Goal: Transaction & Acquisition: Purchase product/service

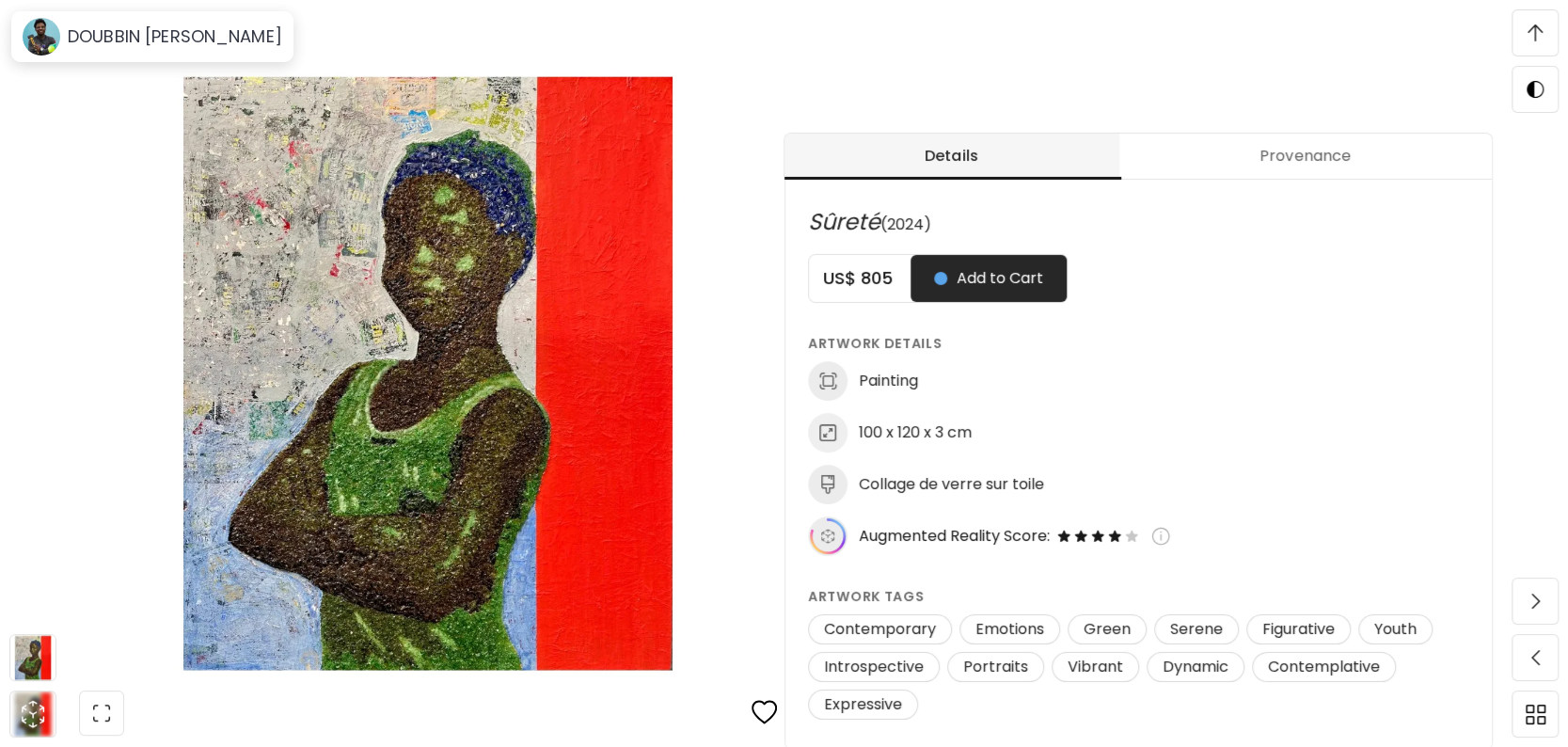
scroll to position [752, 0]
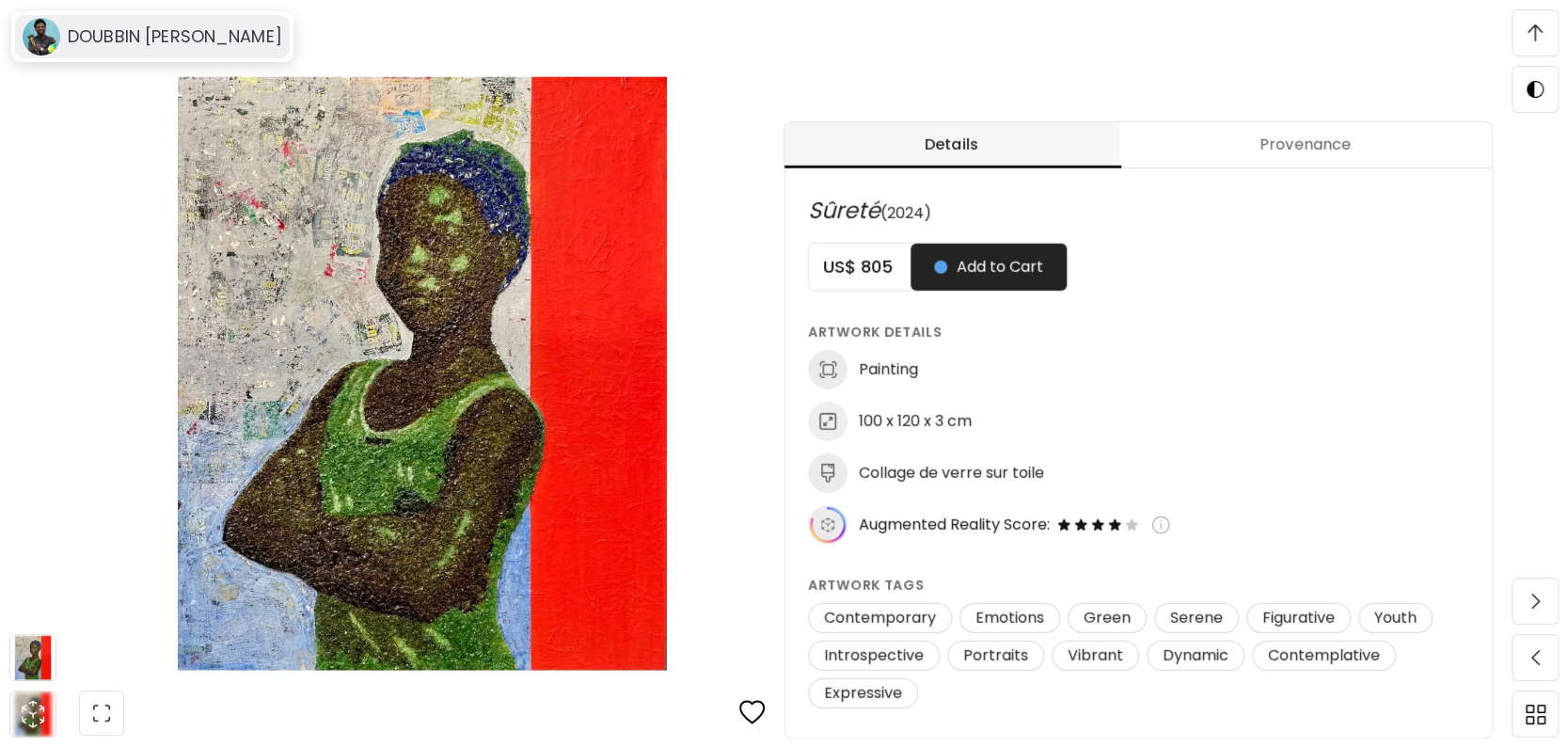
click at [186, 49] on div "DOUBBIN [PERSON_NAME]" at bounding box center [152, 37] width 274 height 44
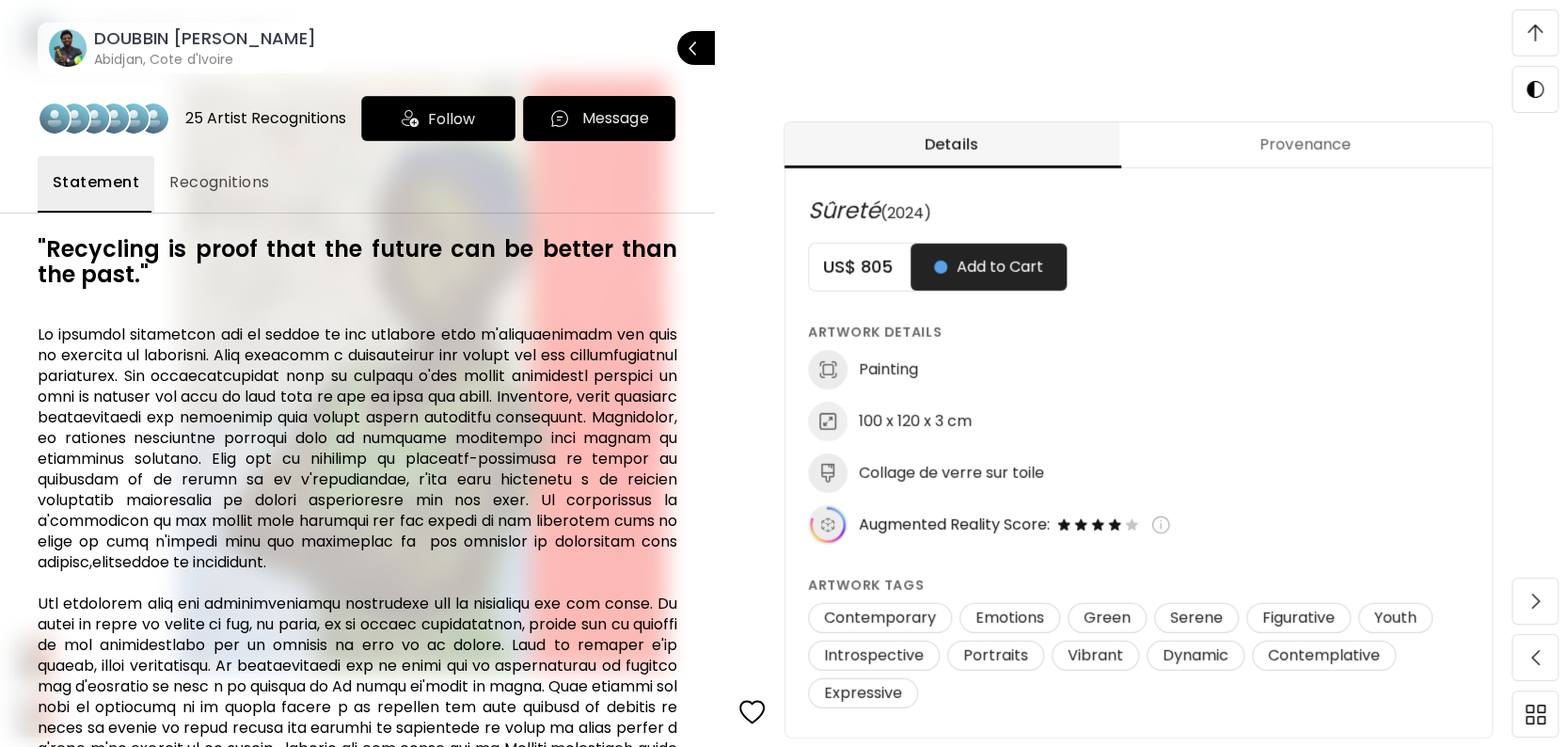
click at [129, 32] on h6 "DOUBBIN [PERSON_NAME]" at bounding box center [204, 38] width 222 height 22
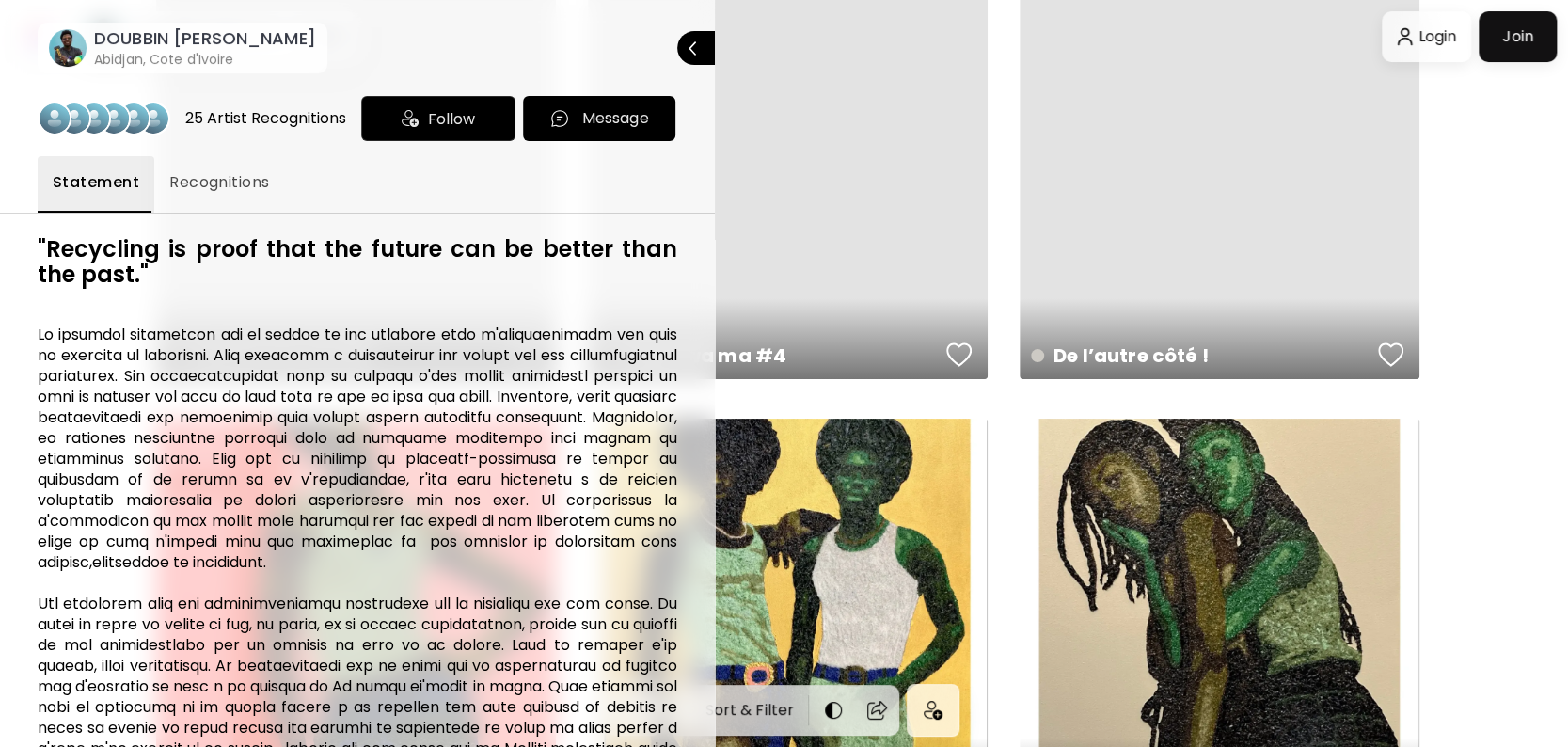
click at [1479, 335] on div at bounding box center [784, 373] width 1568 height 747
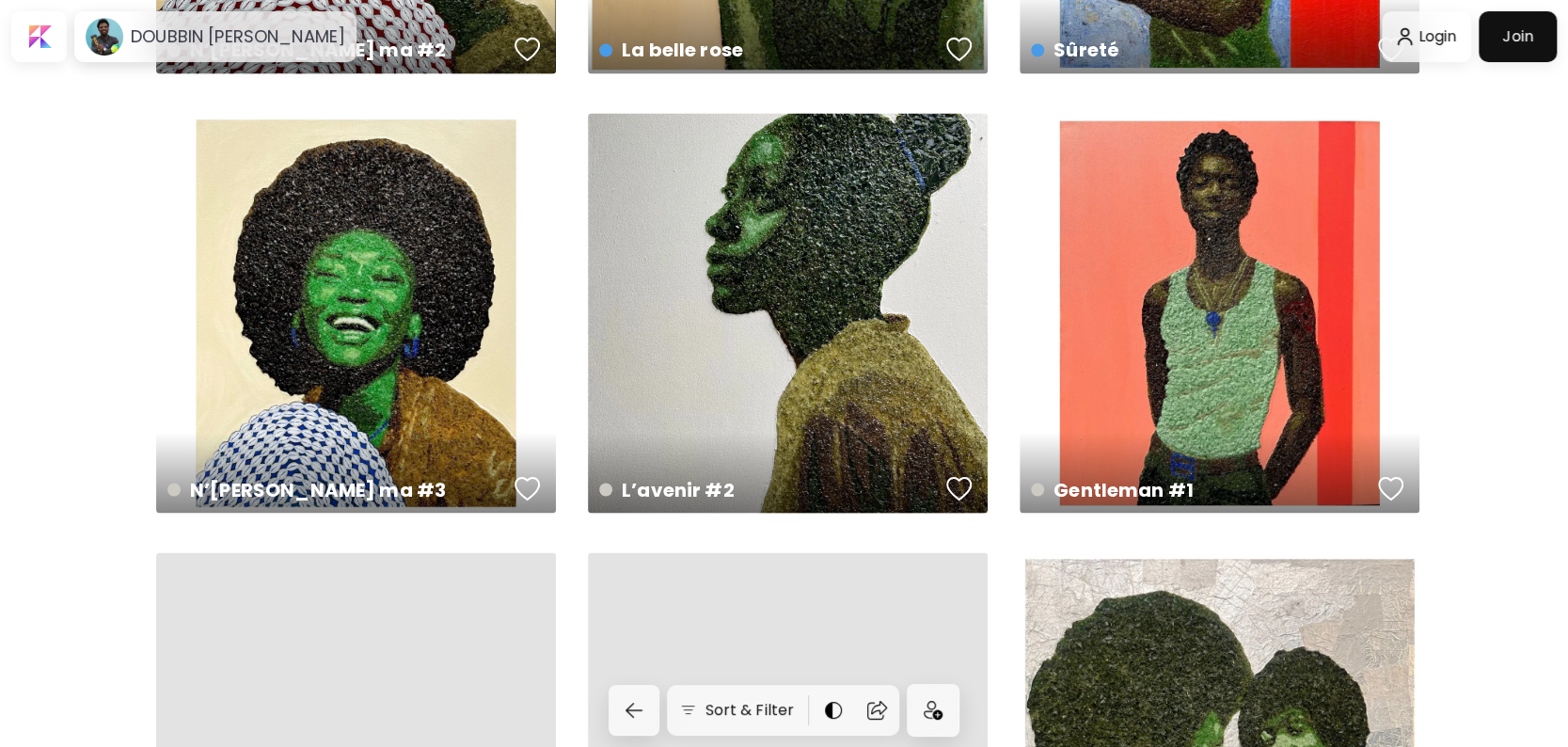
scroll to position [1599, 0]
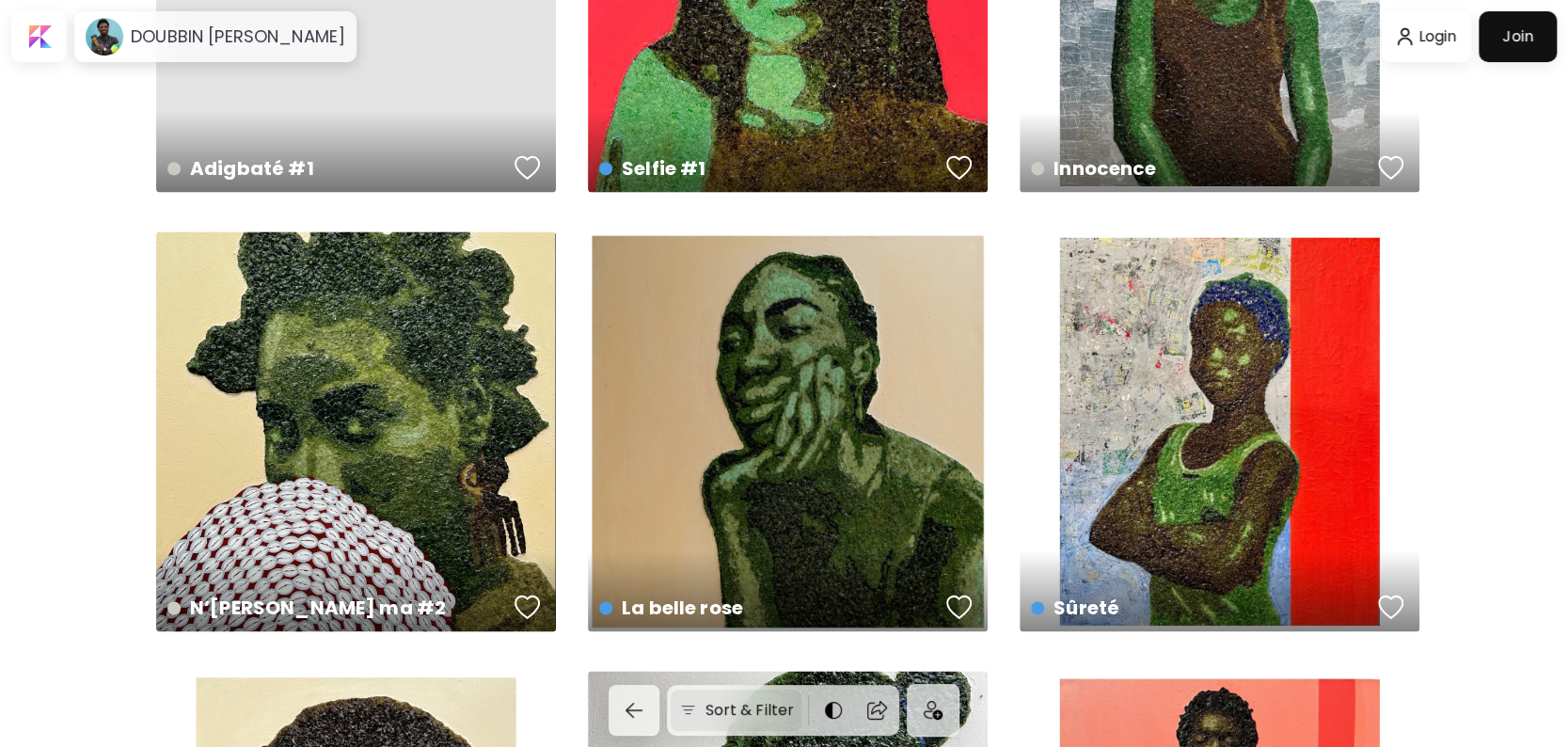
click at [752, 715] on h6 "Sort & Filter" at bounding box center [750, 709] width 89 height 22
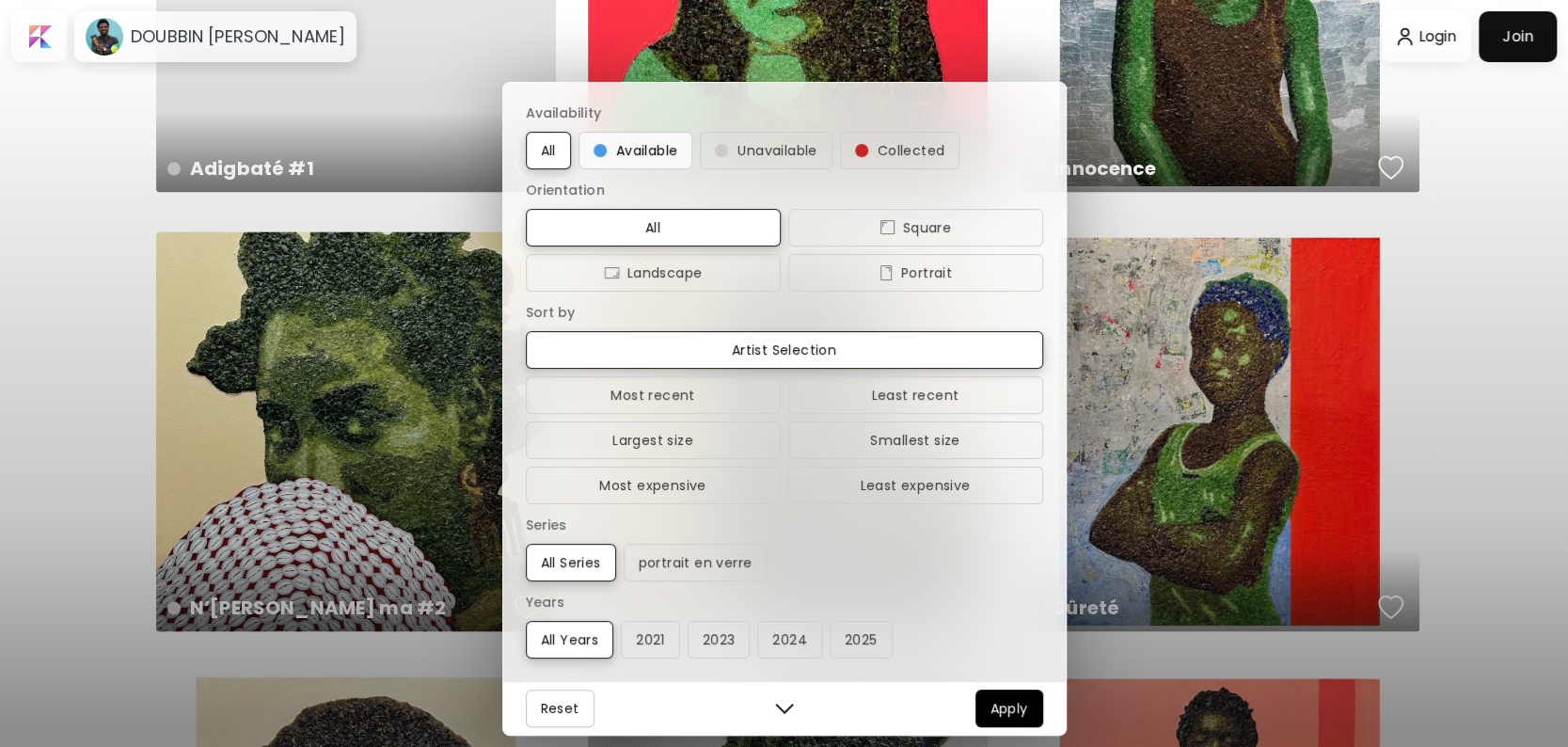
click at [621, 140] on span "Available" at bounding box center [635, 150] width 84 height 22
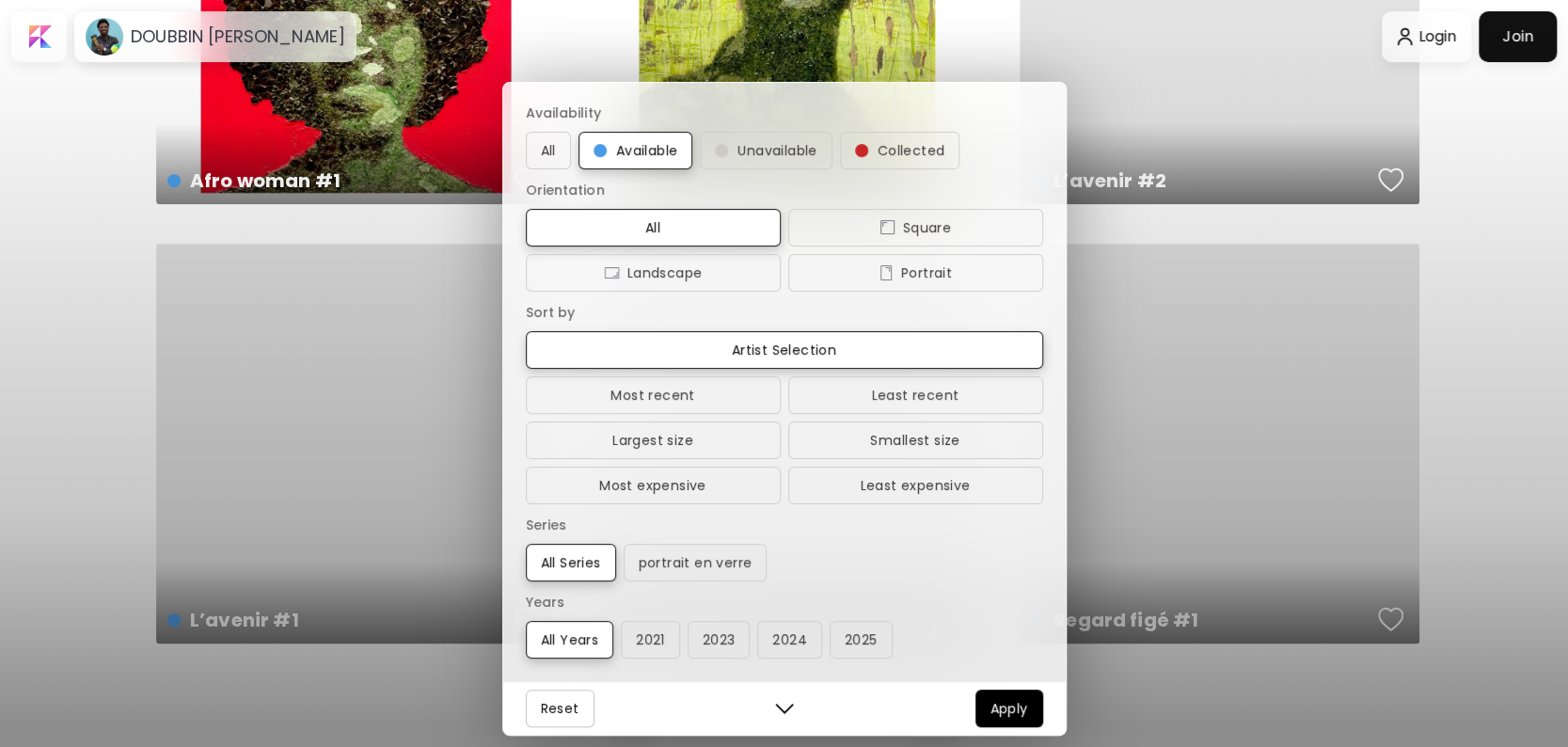
click at [1522, 348] on div "Availability All Available Unavailable Collected Orientation All Square Landsca…" at bounding box center [784, 373] width 1568 height 747
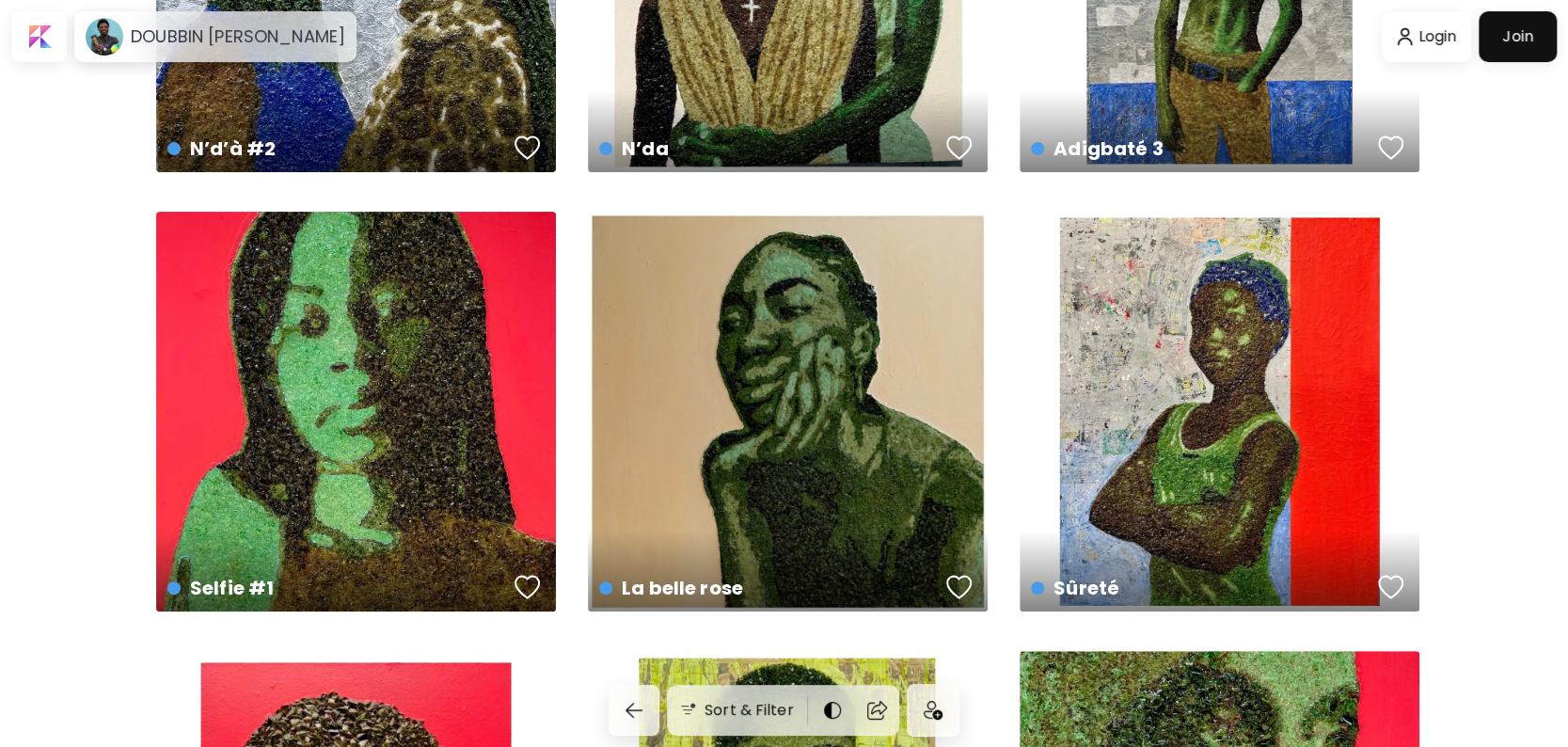
scroll to position [0, 0]
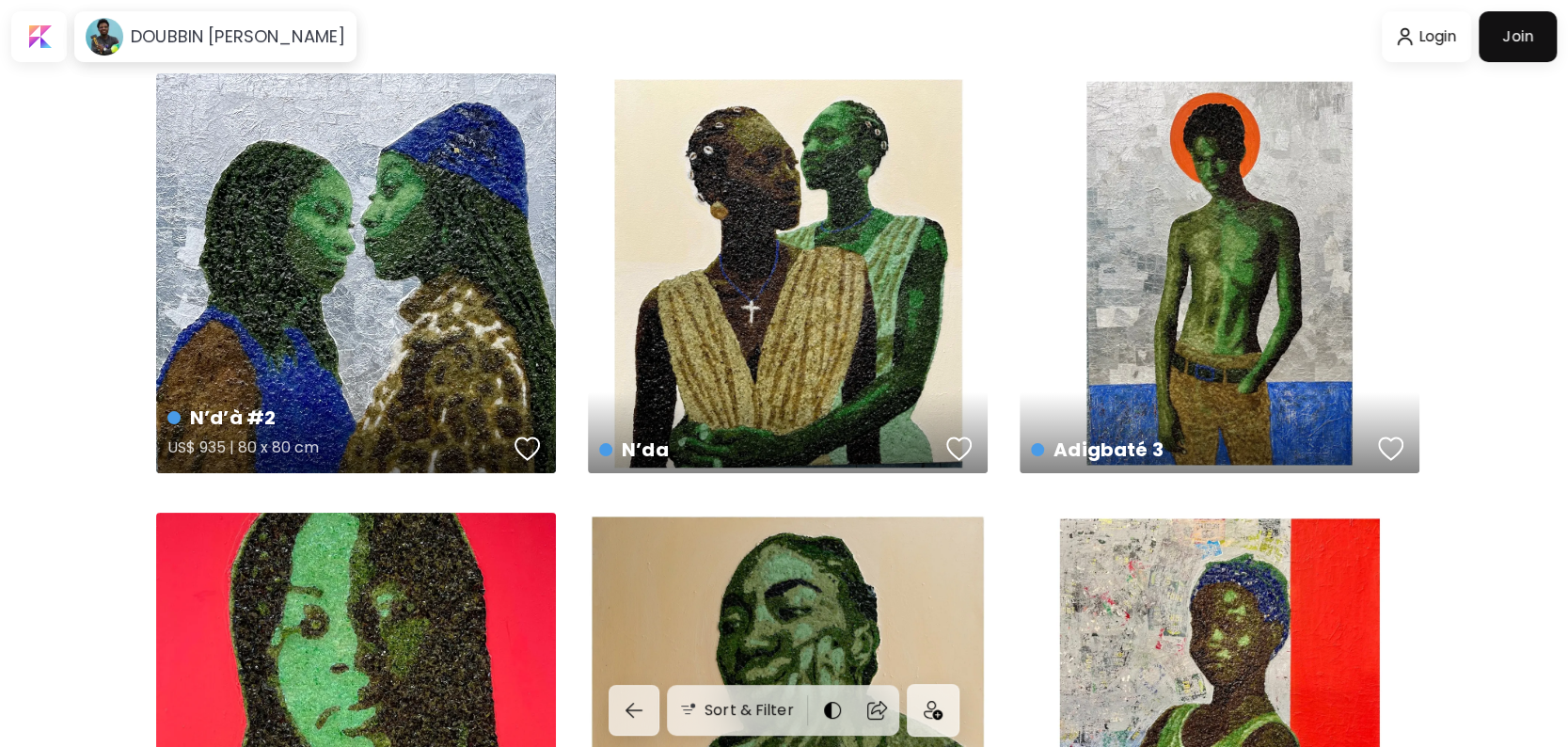
click at [463, 274] on div "N’d’à #2 US$ 935 | 80 x 80 cm" at bounding box center [356, 273] width 399 height 399
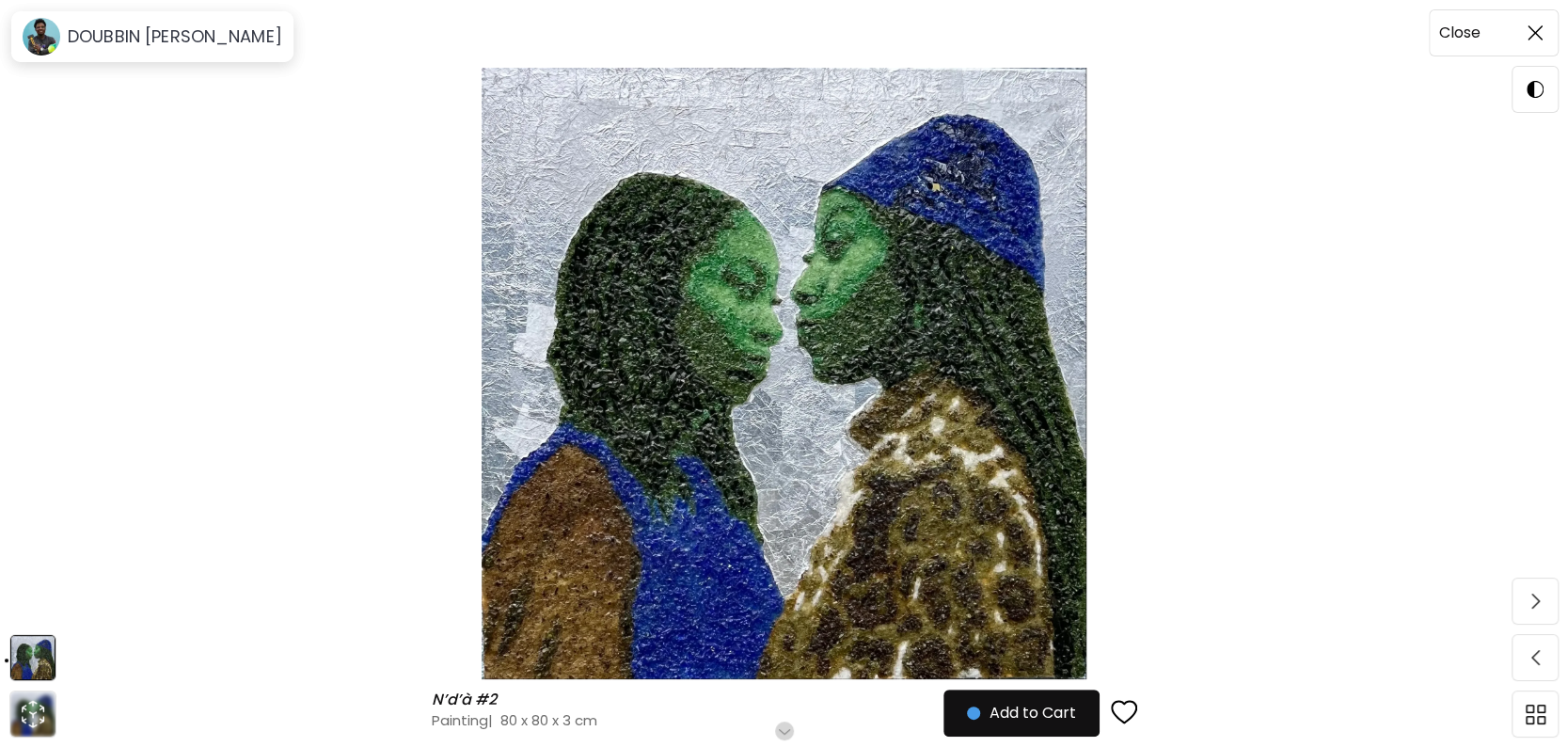
click at [1527, 32] on img at bounding box center [1535, 33] width 16 height 16
